Goal: Transaction & Acquisition: Download file/media

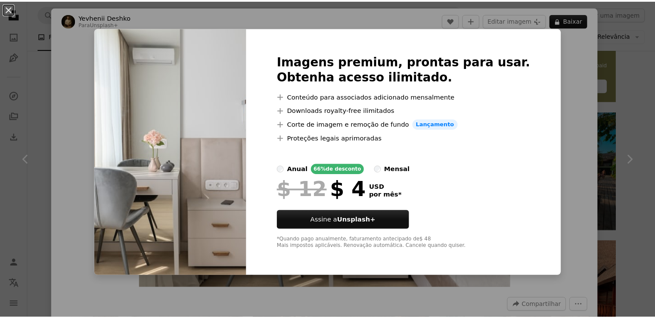
scroll to position [344, 0]
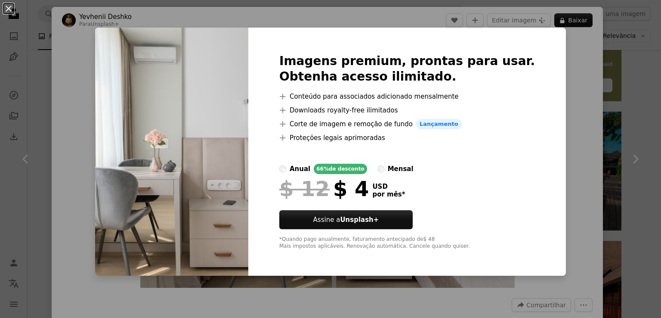
click at [605, 92] on div "An X shape Imagens premium, prontas para usar. Obtenha acesso ilimitado. A plus…" at bounding box center [330, 159] width 661 height 318
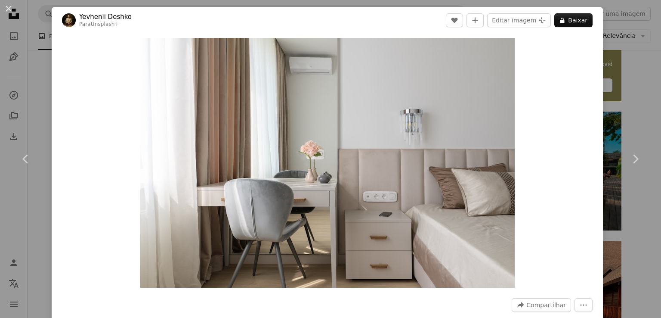
click at [606, 92] on div "An X shape Chevron left Chevron right Yevhenii Deshko Para Unsplash+ A heart A …" at bounding box center [330, 159] width 661 height 318
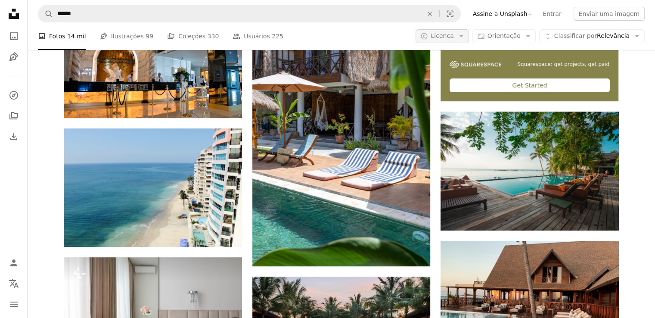
click at [453, 37] on span "Licença" at bounding box center [442, 35] width 23 height 7
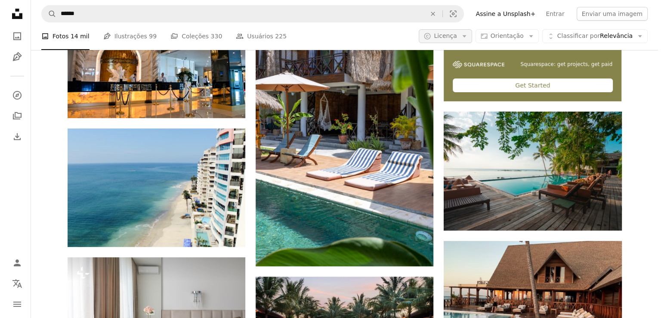
scroll to position [344, 0]
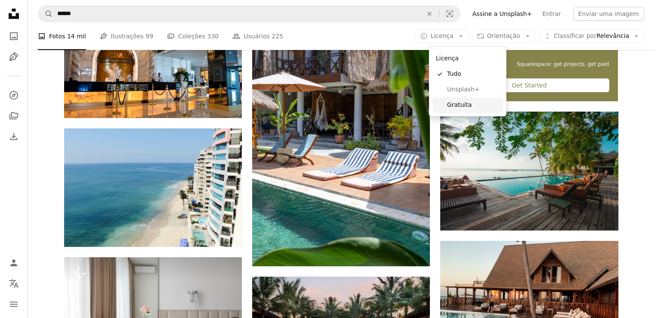
click at [464, 107] on span "Gratuita" at bounding box center [473, 105] width 53 height 9
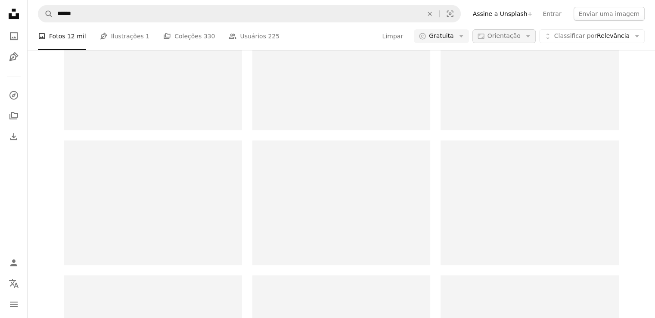
click at [499, 38] on span "Orientação" at bounding box center [503, 35] width 33 height 7
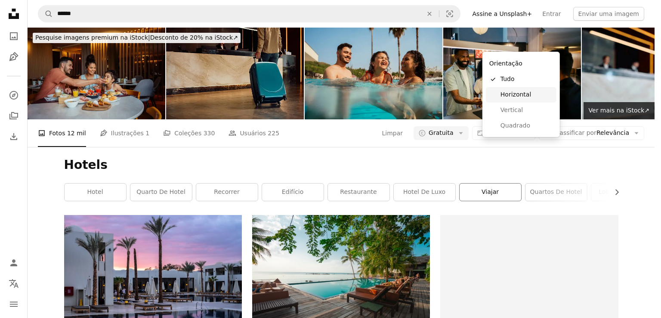
click at [516, 97] on span "Horizontal" at bounding box center [527, 94] width 53 height 9
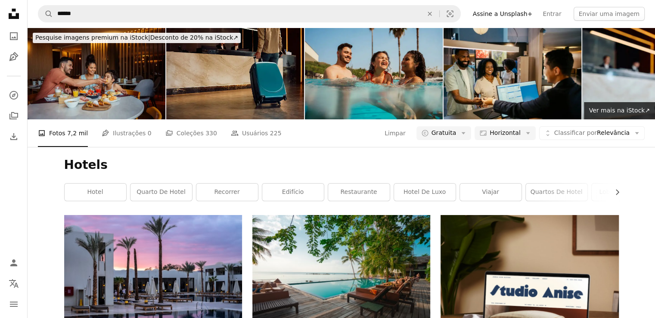
scroll to position [885, 0]
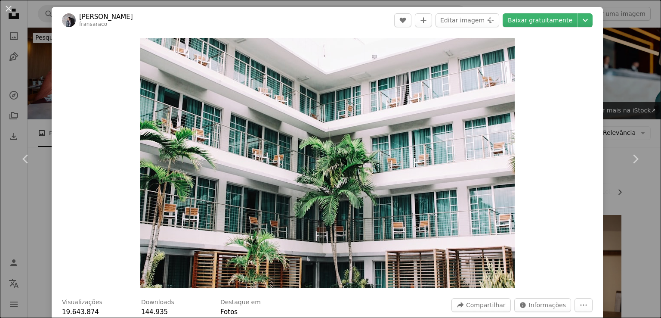
click at [618, 68] on div "An X shape Chevron left Chevron right [PERSON_NAME] fransaraco A heart A plus s…" at bounding box center [330, 159] width 661 height 318
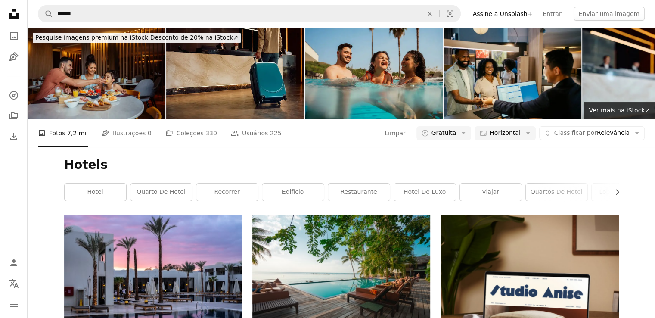
scroll to position [3272, 0]
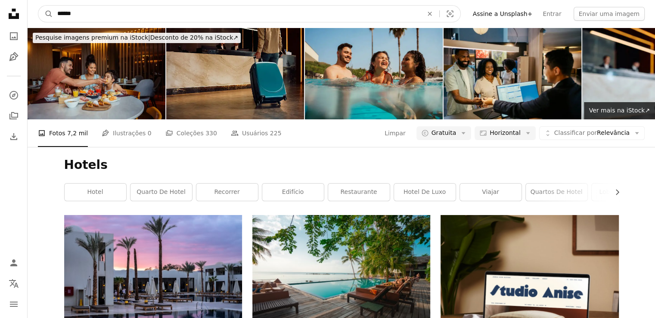
click at [182, 19] on input "******" at bounding box center [236, 14] width 367 height 16
type input "**********"
click at [38, 6] on button "A magnifying glass" at bounding box center [45, 14] width 15 height 16
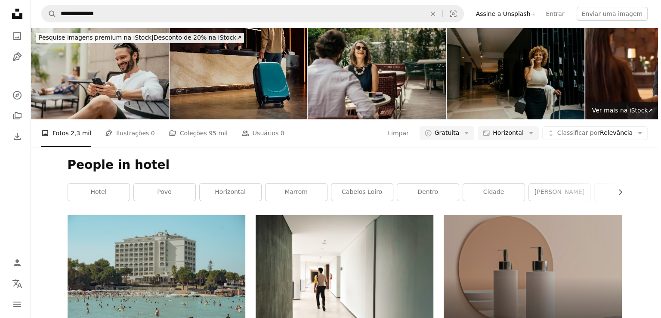
scroll to position [732, 0]
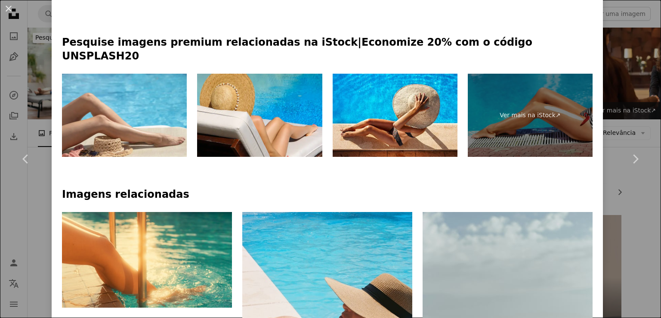
scroll to position [431, 0]
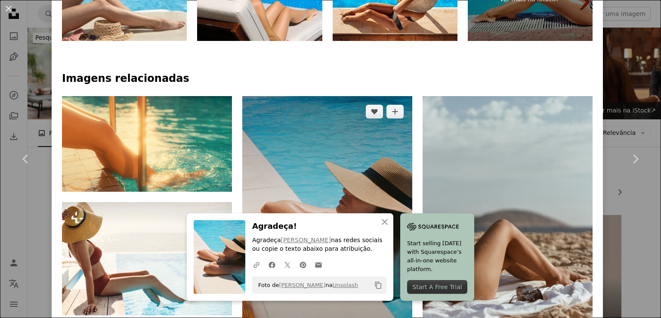
scroll to position [517, 0]
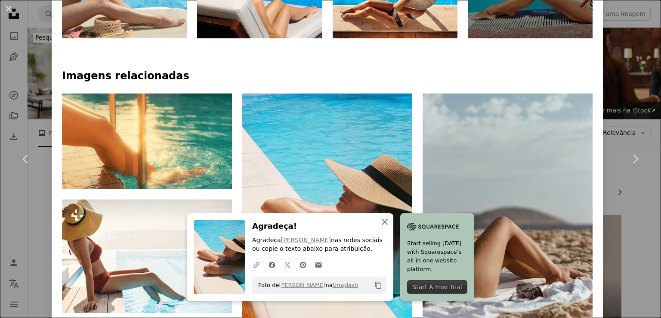
click at [390, 223] on icon "An X shape" at bounding box center [385, 222] width 10 height 10
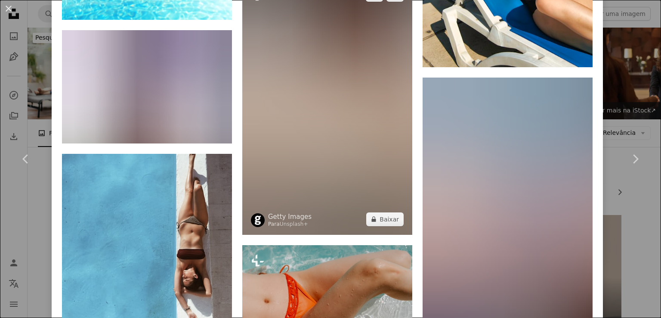
scroll to position [3071, 0]
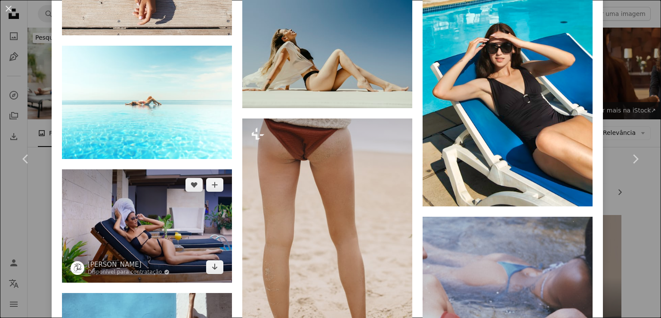
click at [184, 169] on img at bounding box center [147, 225] width 170 height 113
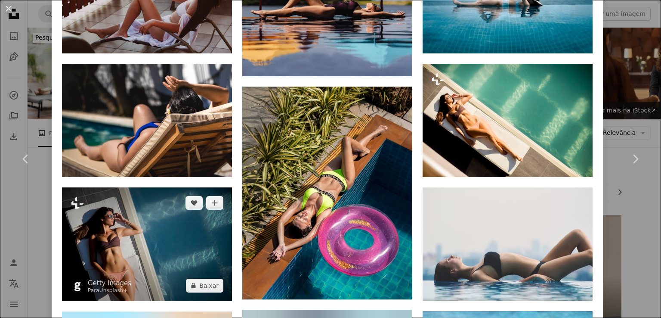
scroll to position [732, 0]
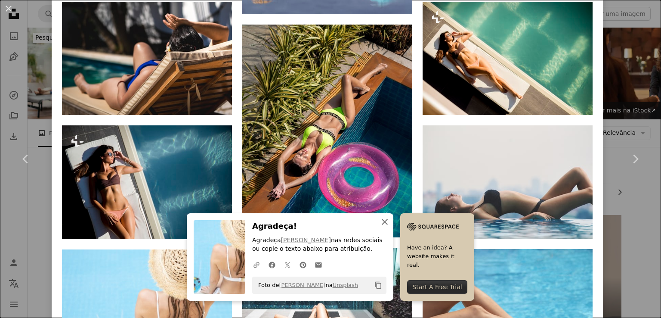
click at [390, 221] on icon "An X shape" at bounding box center [385, 222] width 10 height 10
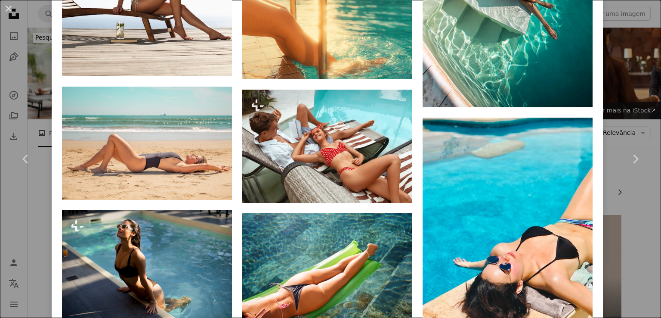
scroll to position [1851, 0]
